Goal: Navigation & Orientation: Find specific page/section

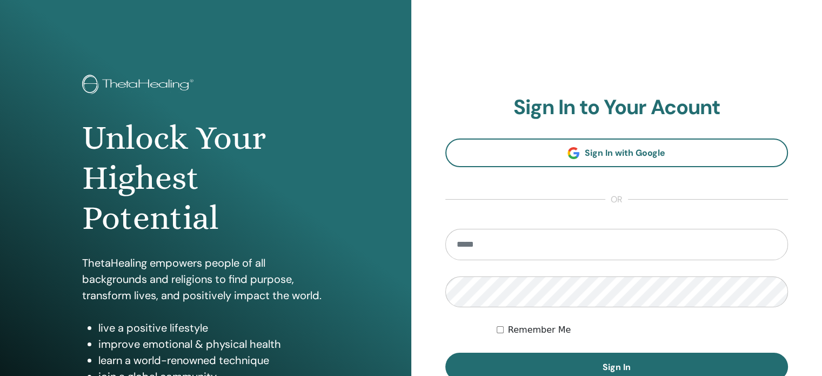
click at [630, 243] on input "email" at bounding box center [617, 244] width 343 height 31
type input "**********"
click at [547, 329] on label "Remember Me" at bounding box center [539, 329] width 63 height 13
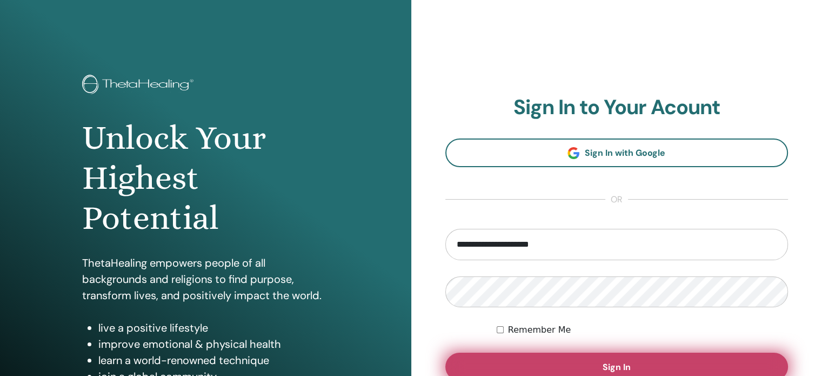
click at [554, 361] on button "Sign In" at bounding box center [617, 367] width 343 height 28
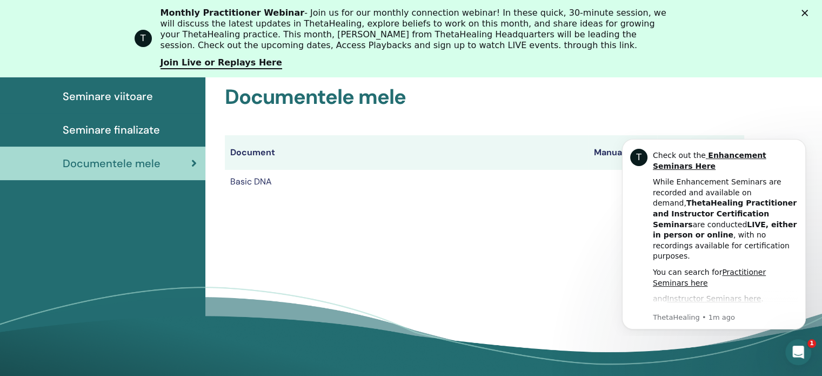
scroll to position [151, 0]
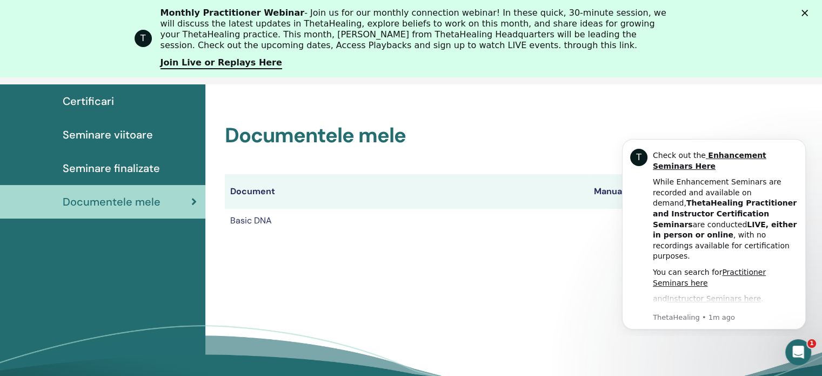
click at [439, 249] on div "Documentele mele Document Manuale Certificate Basic DNA Certificat" at bounding box center [513, 258] width 617 height 349
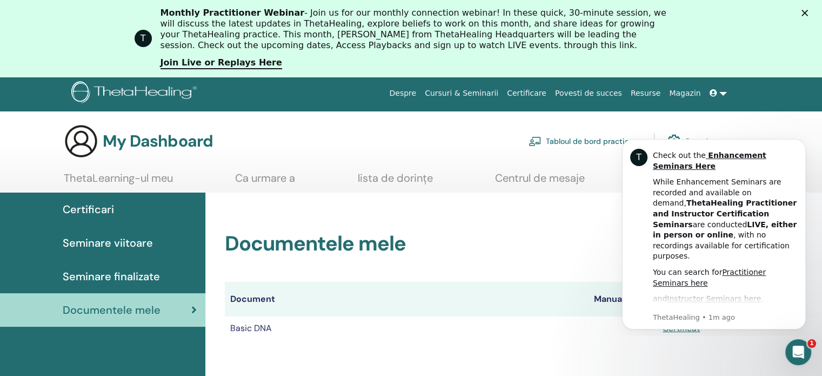
scroll to position [0, 0]
click at [97, 238] on span "Seminare viitoare" at bounding box center [108, 243] width 90 height 16
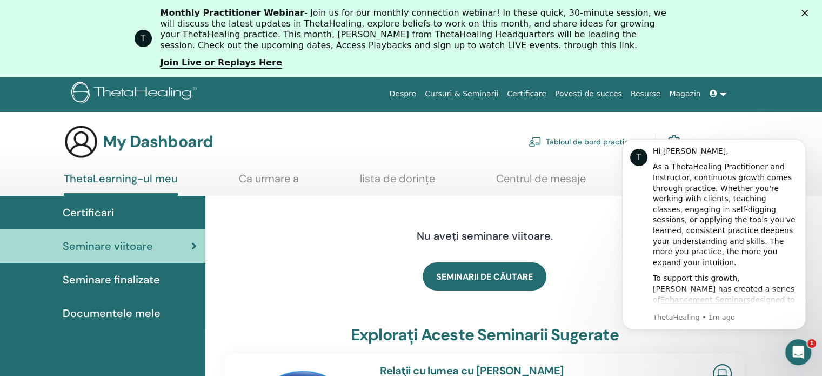
click at [112, 310] on span "Documentele mele" at bounding box center [112, 313] width 98 height 16
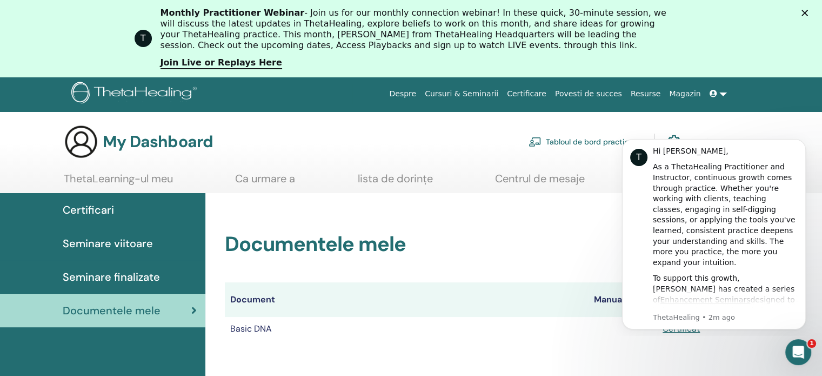
click at [141, 272] on span "Seminare finalizate" at bounding box center [111, 277] width 97 height 16
